Goal: Task Accomplishment & Management: Manage account settings

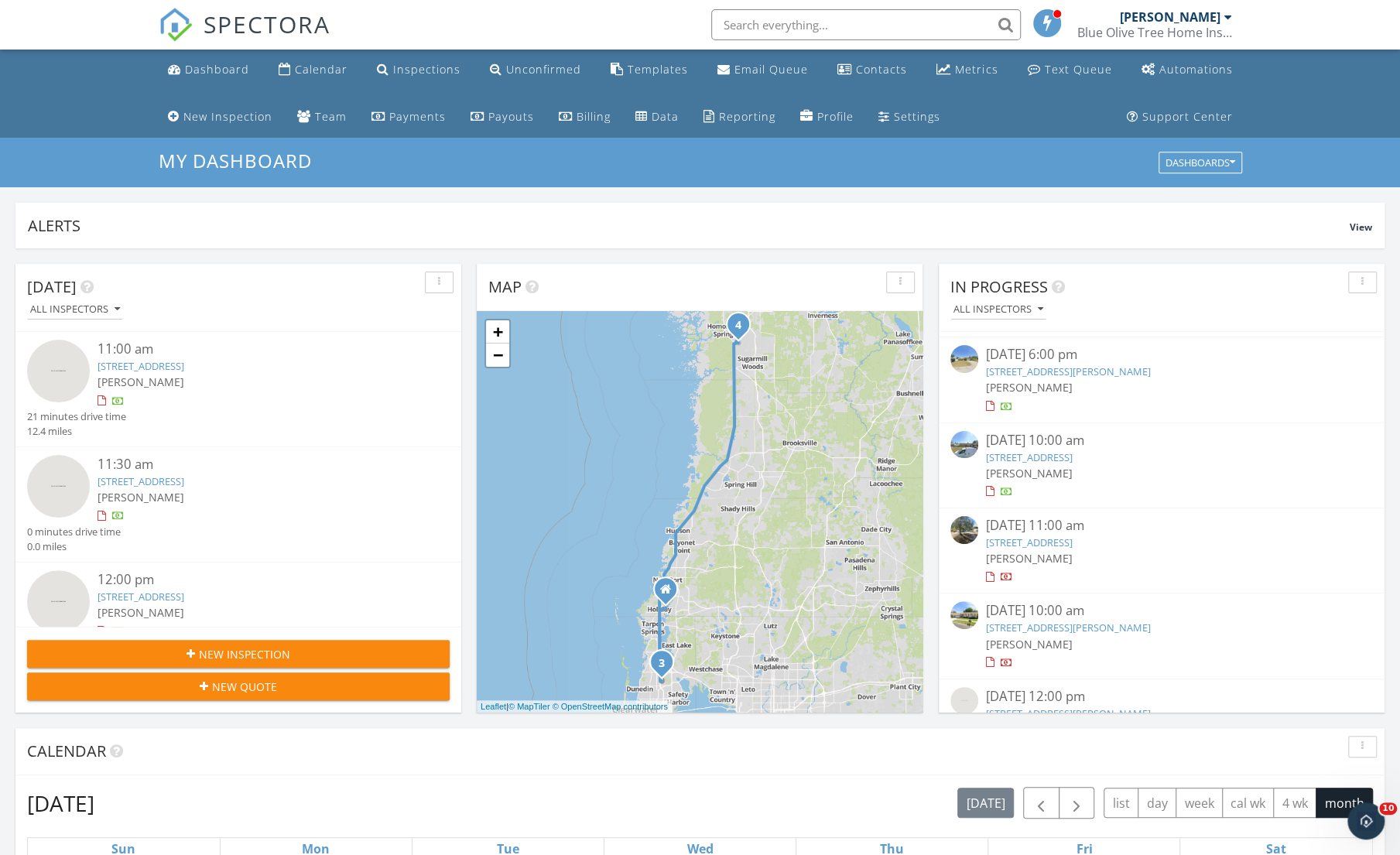
scroll to position [160, 0]
click at [1022, 548] on link "6270 40th Ave N, St. Petersburg, FL 33709" at bounding box center [1029, 548] width 86 height 14
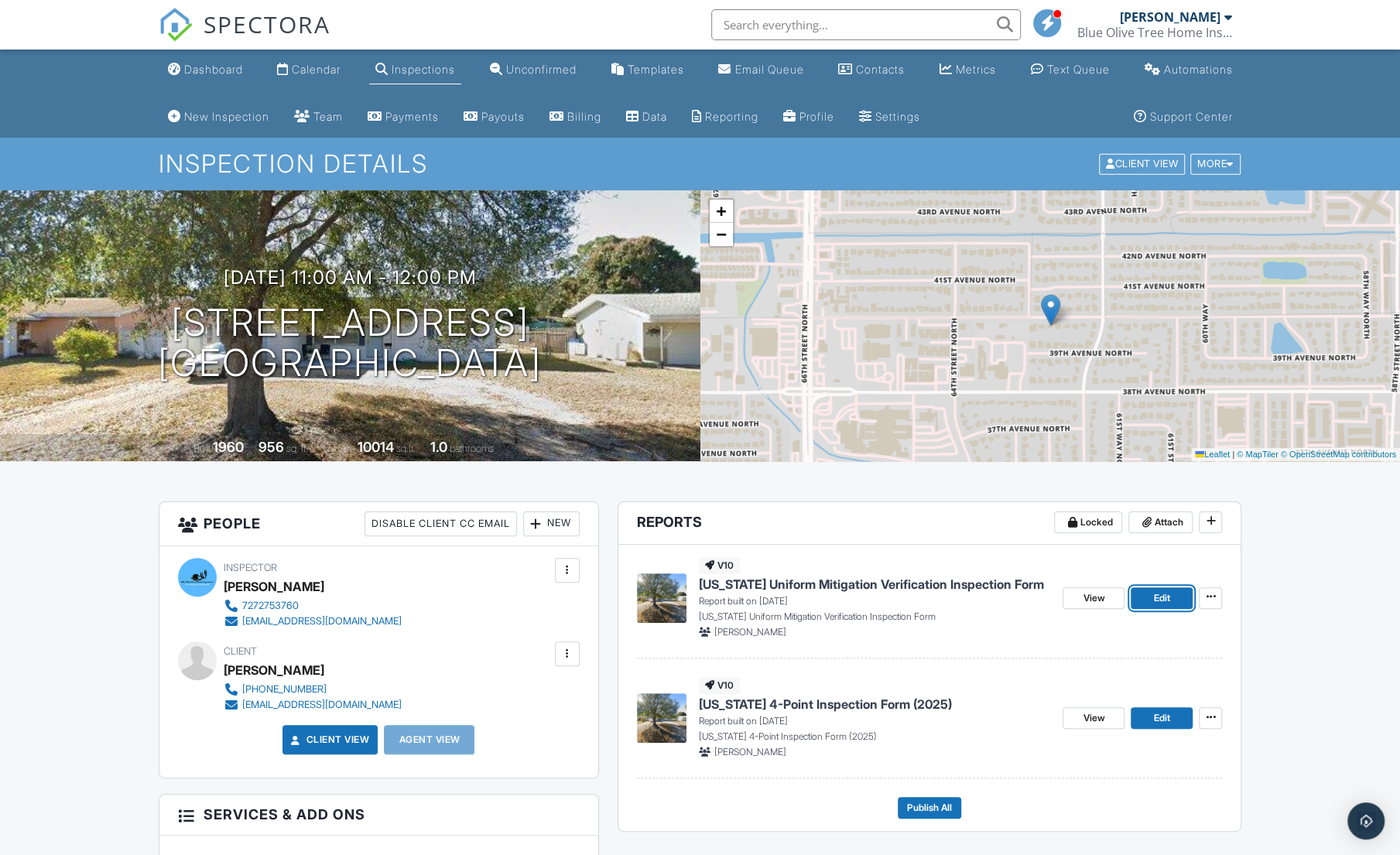
click at [1171, 595] on link "Edit" at bounding box center [1162, 598] width 62 height 22
click at [1152, 722] on link "Edit" at bounding box center [1162, 718] width 62 height 22
click at [1100, 601] on span "View" at bounding box center [1094, 597] width 22 height 15
click at [943, 352] on div "Send All" at bounding box center [900, 338] width 86 height 28
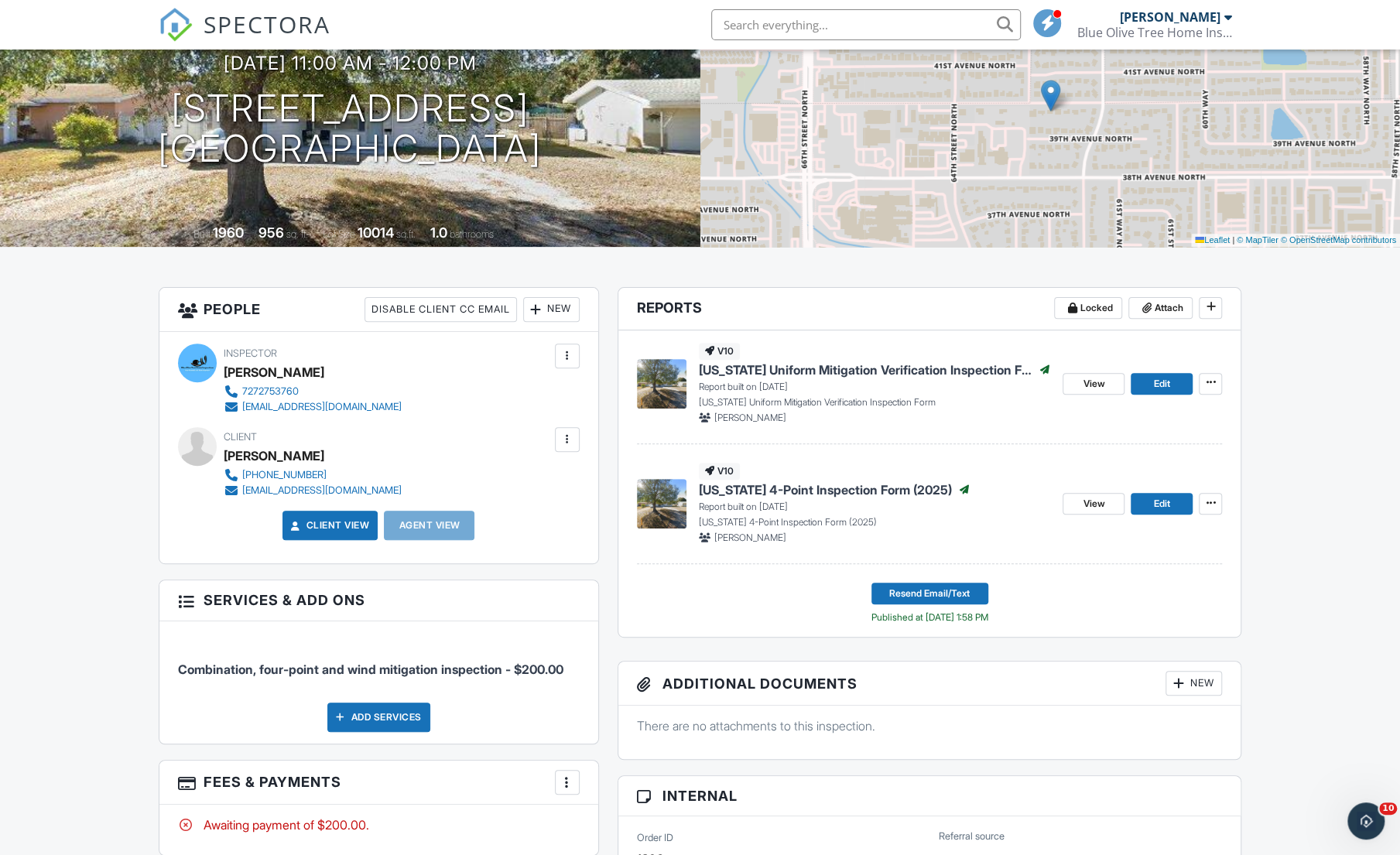
click at [542, 310] on div at bounding box center [536, 309] width 15 height 15
click at [565, 400] on li "Client's Agent" at bounding box center [608, 395] width 153 height 39
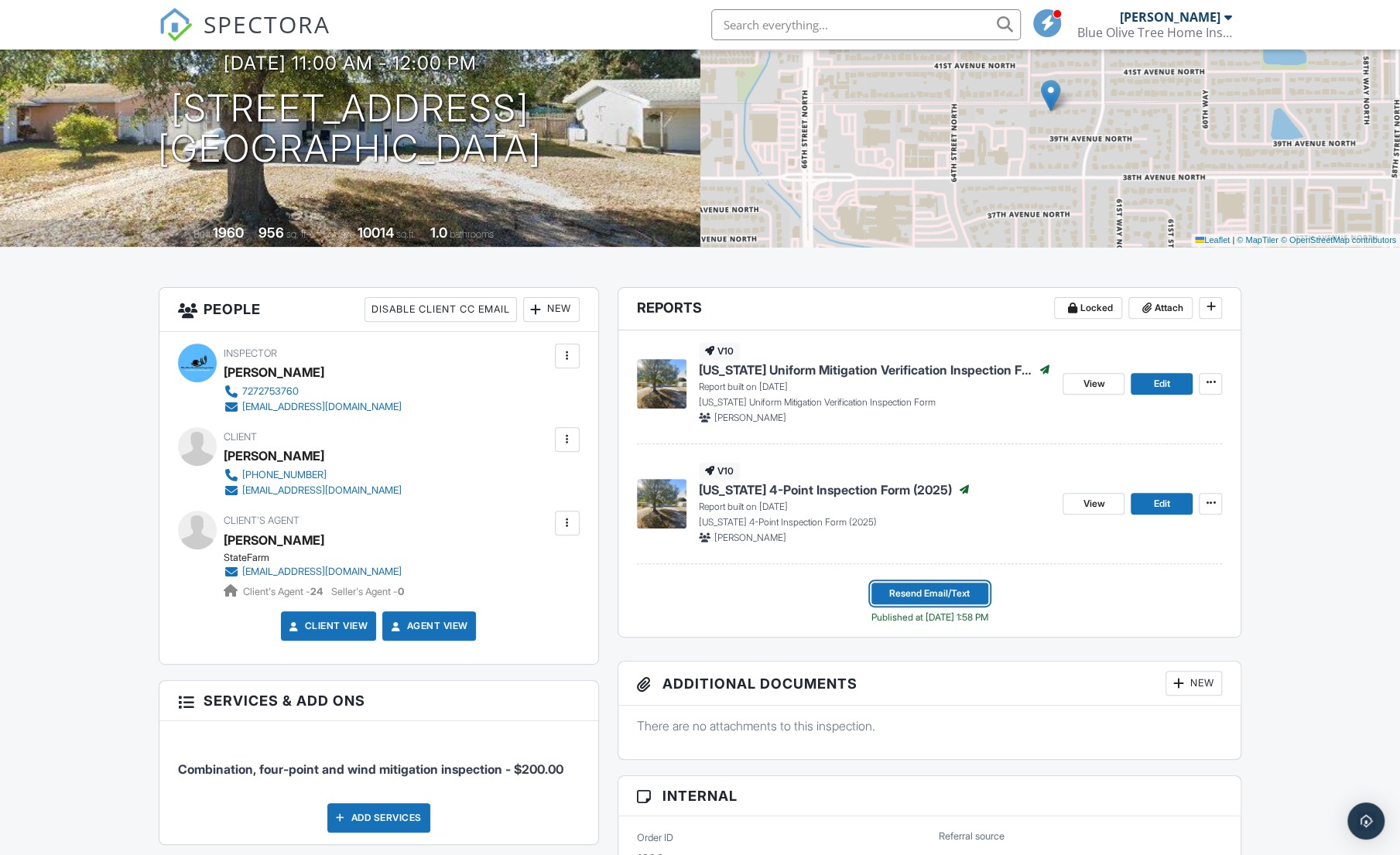
click at [901, 590] on span "Resend Email/Text" at bounding box center [930, 593] width 81 height 15
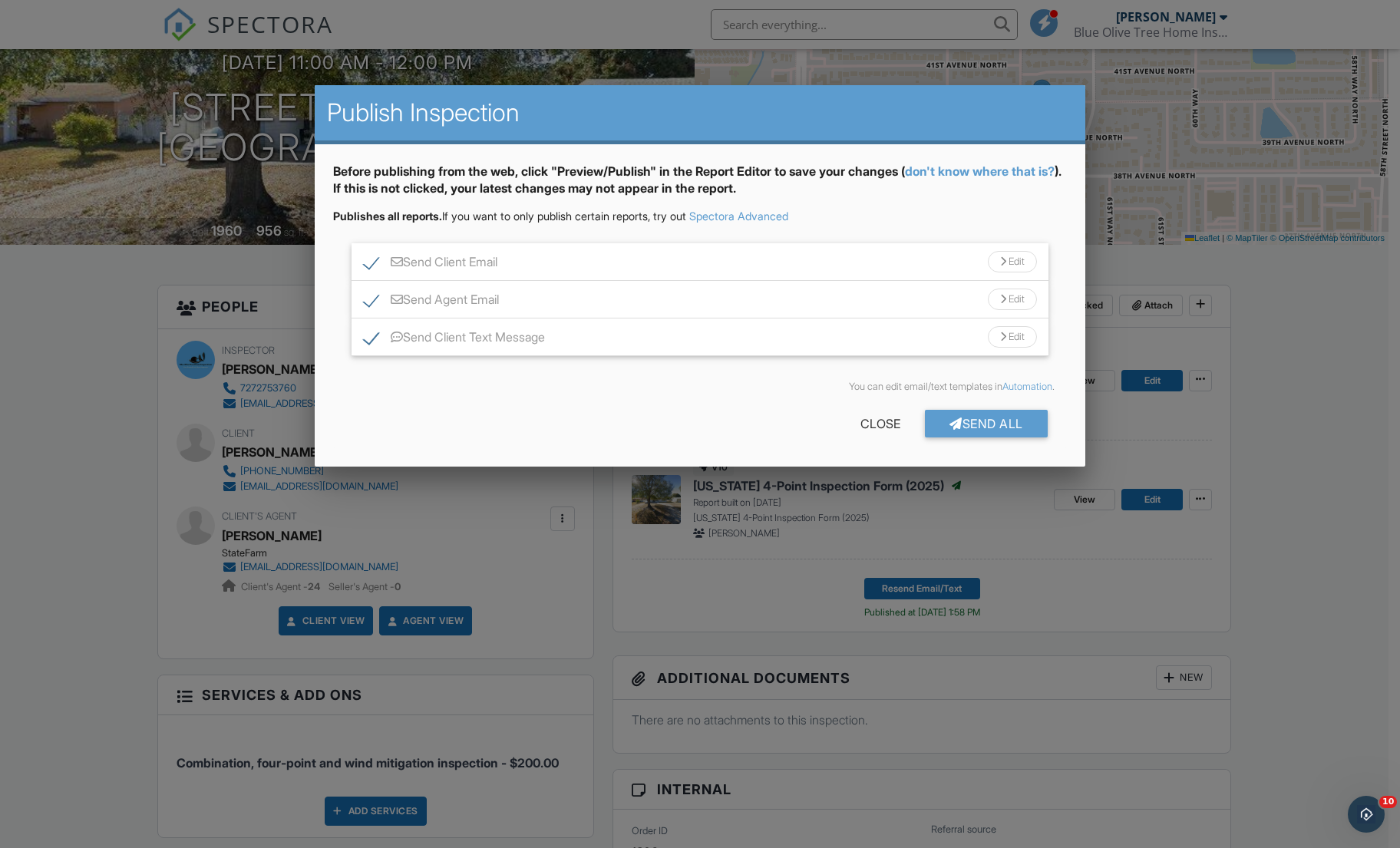
click at [1001, 424] on div "Send All" at bounding box center [986, 423] width 122 height 28
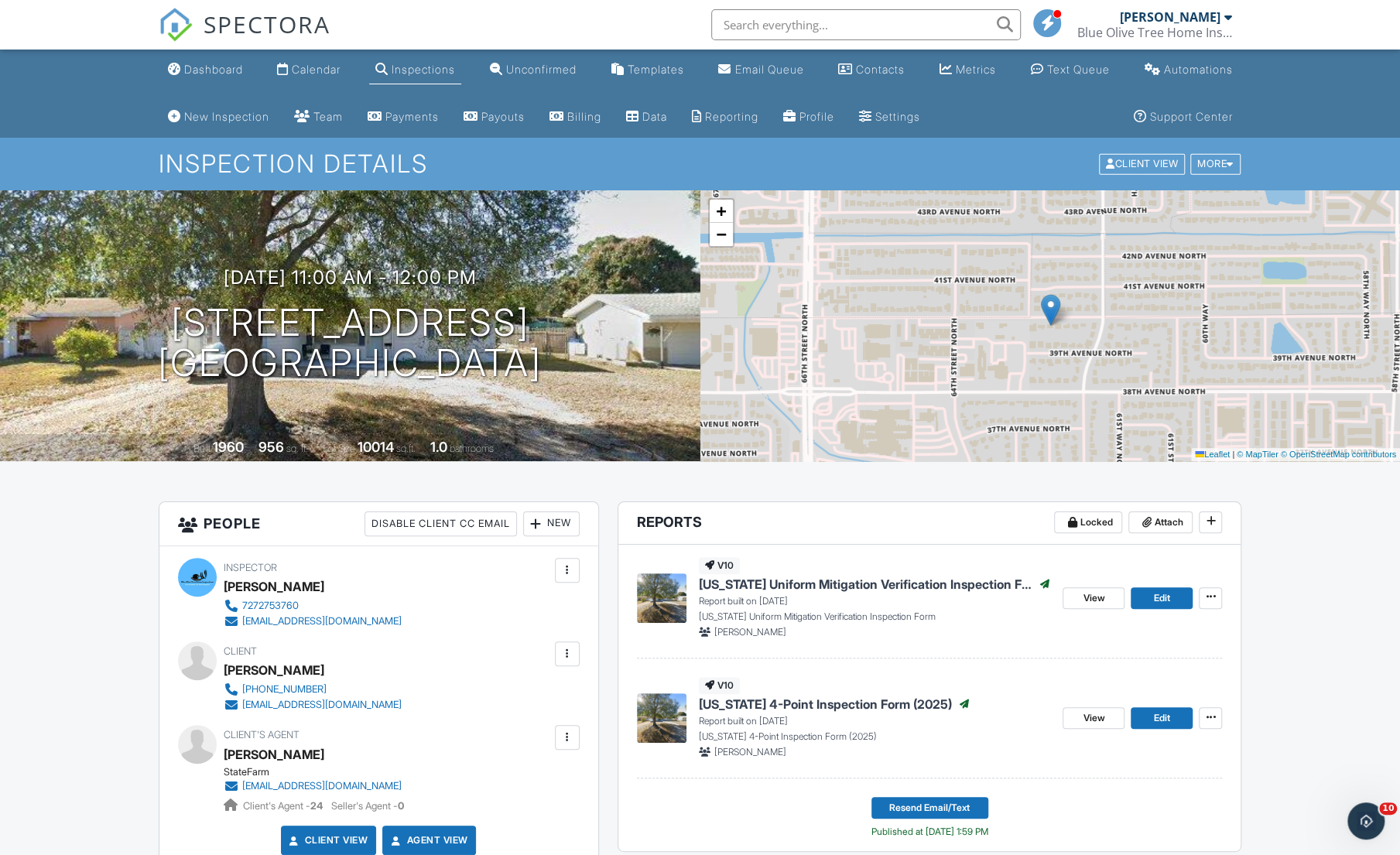
click at [218, 65] on div "Dashboard" at bounding box center [213, 69] width 59 height 13
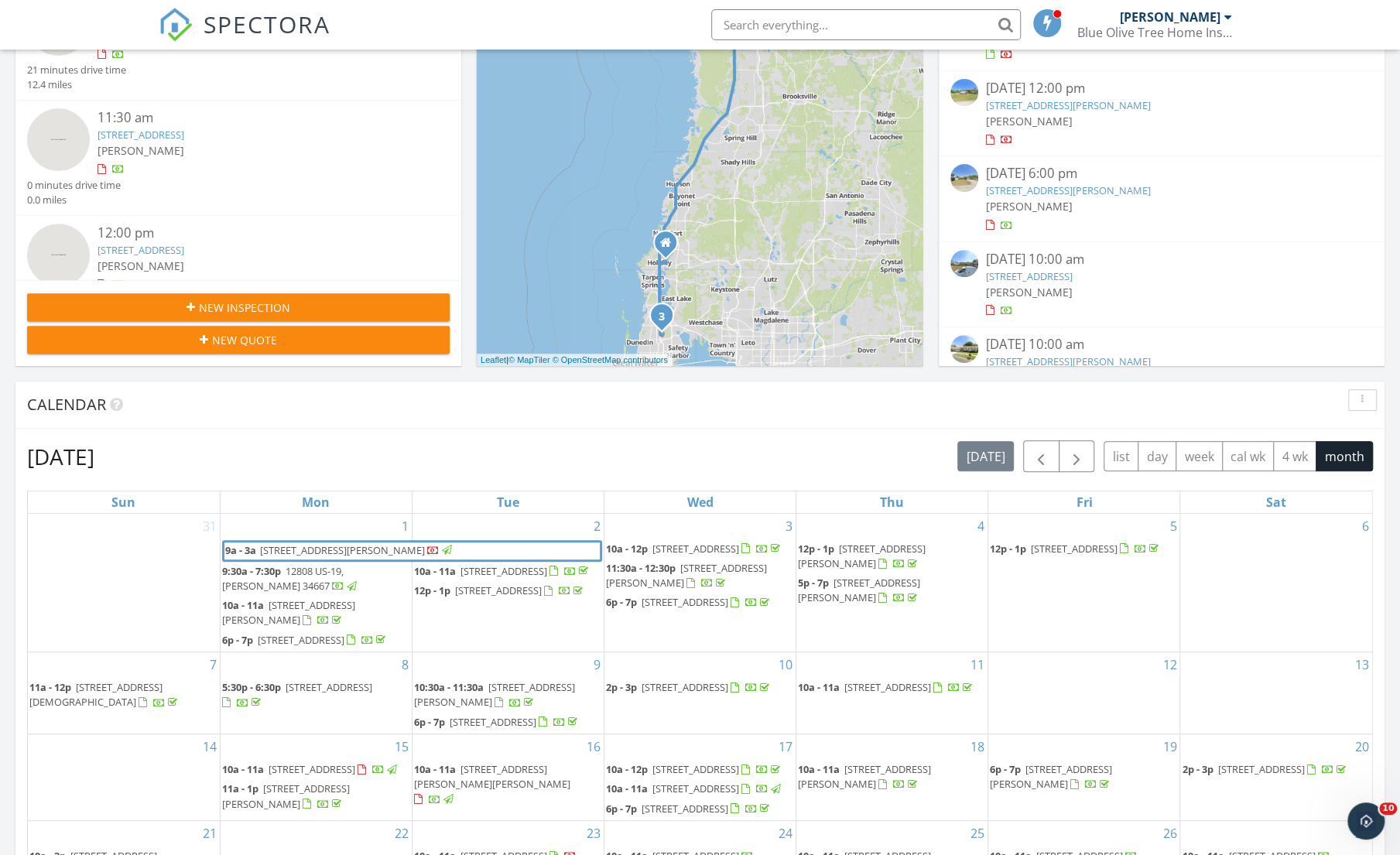
scroll to position [204, 0]
